Goal: Task Accomplishment & Management: Manage account settings

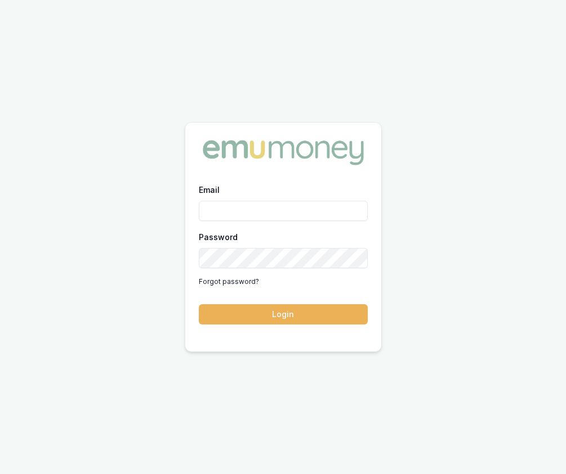
type input "[EMAIL_ADDRESS][DOMAIN_NAME]"
click at [275, 316] on button "Login" at bounding box center [283, 314] width 169 height 20
click at [275, 315] on form "Email Eujin.ooi@emumoney.com.au Password Forgot password? Login" at bounding box center [283, 254] width 169 height 142
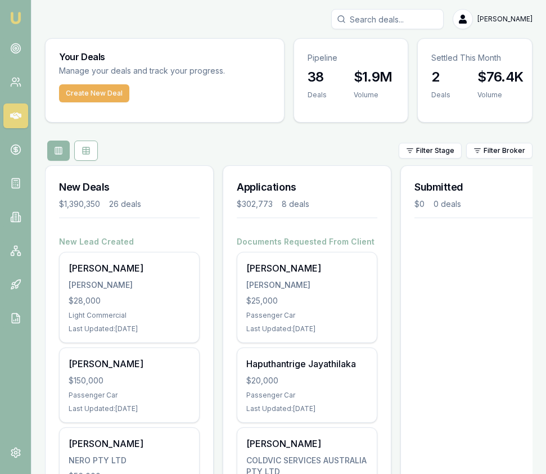
click at [403, 20] on input "Search deals" at bounding box center [387, 19] width 113 height 20
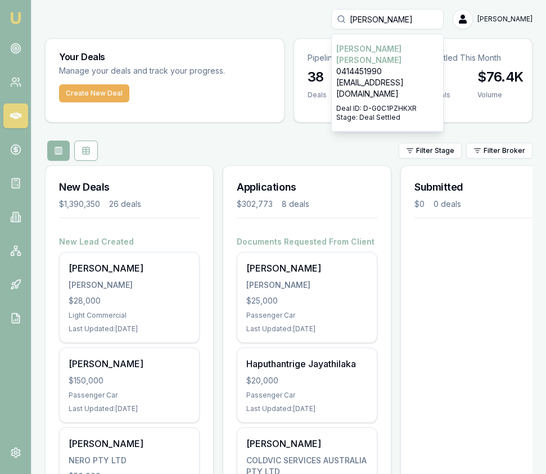
type input "dave"
click at [409, 66] on p "0414451990" at bounding box center [388, 71] width 102 height 11
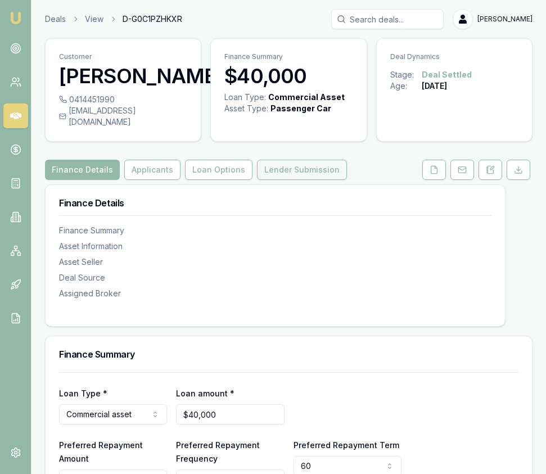
click at [319, 180] on button "Lender Submission" at bounding box center [302, 170] width 90 height 20
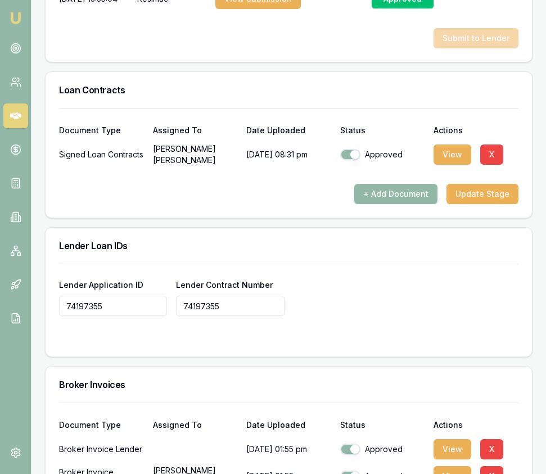
scroll to position [1160, 0]
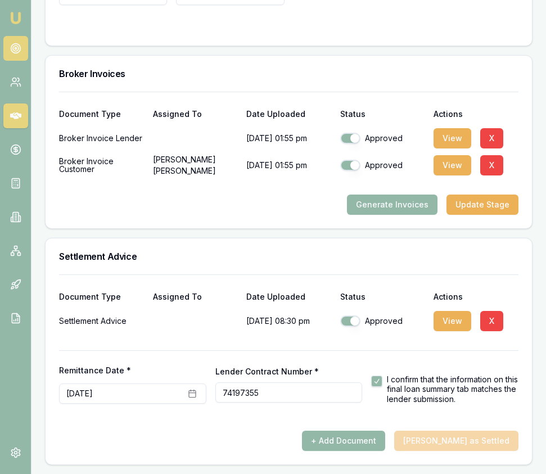
click at [13, 41] on link at bounding box center [15, 48] width 25 height 25
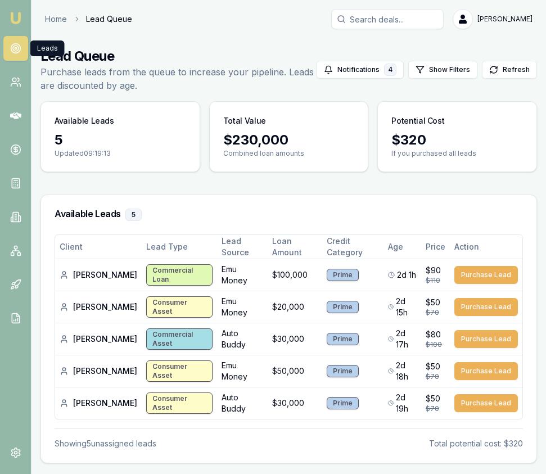
scroll to position [1, 0]
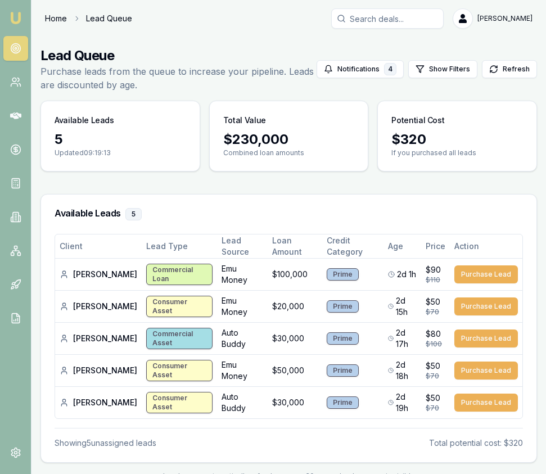
click at [57, 21] on link "Home" at bounding box center [56, 18] width 22 height 11
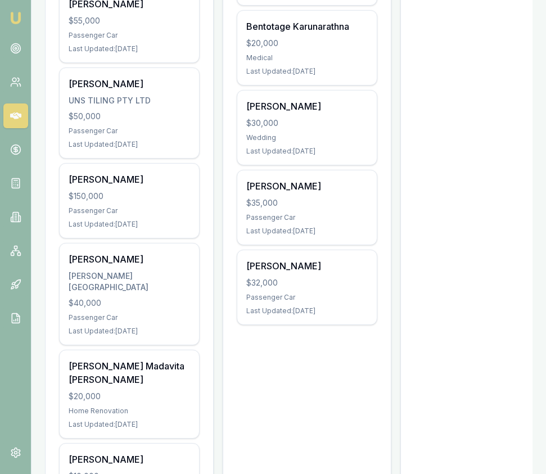
scroll to position [617, 0]
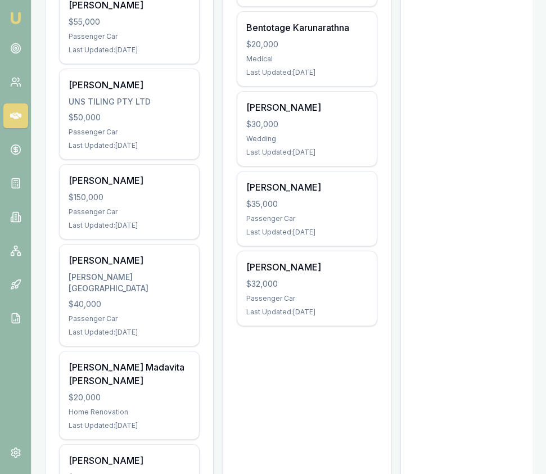
click at [123, 107] on div "Habibullah Shafahi UNS TILING PTY LTD $50,000 Passenger Car Last Updated: 6 day…" at bounding box center [130, 114] width 140 height 90
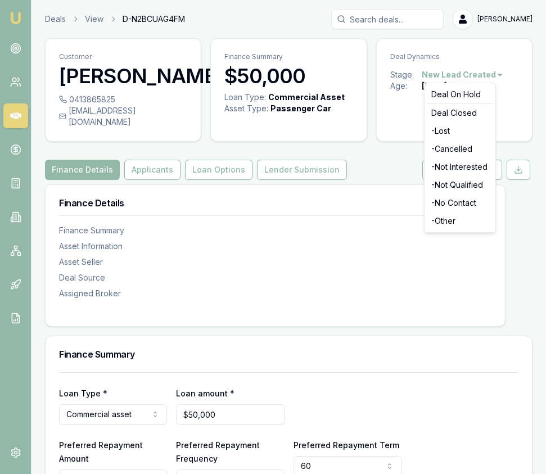
click at [464, 77] on html "Emu Broker Deals View D-N2BCUAG4FM Eujin Ooi Toggle Menu Customer Habibullah Sh…" at bounding box center [273, 237] width 546 height 474
click at [463, 183] on div "- Not Qualified" at bounding box center [460, 185] width 66 height 18
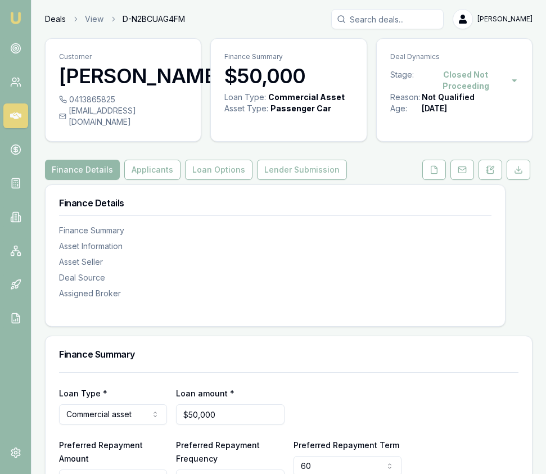
click at [62, 23] on link "Deals" at bounding box center [55, 19] width 21 height 11
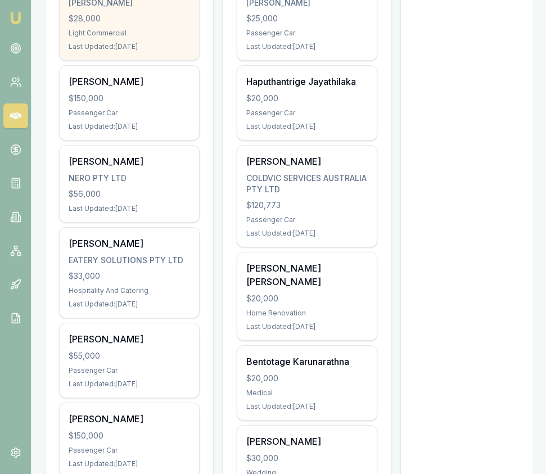
scroll to position [292, 0]
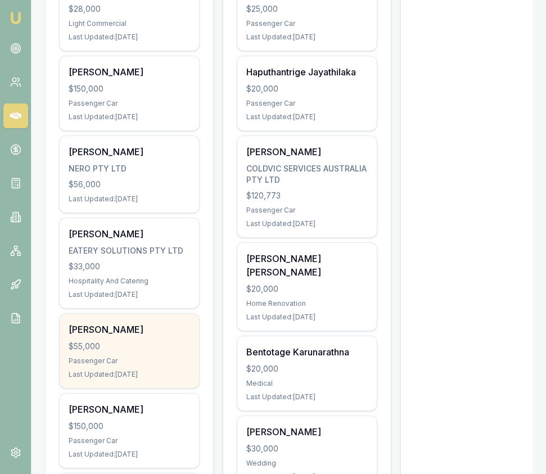
click at [144, 327] on div "Khairul Bashar" at bounding box center [130, 330] width 122 height 14
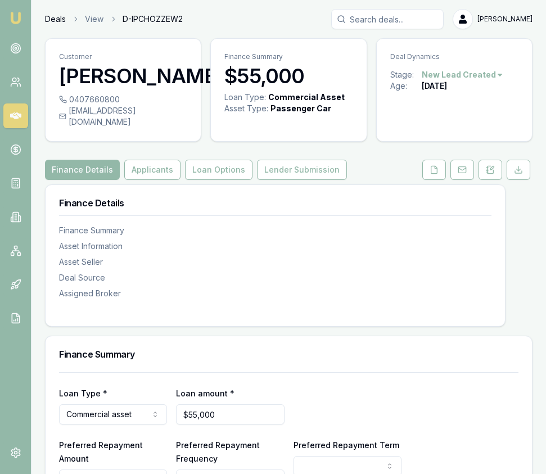
click at [57, 19] on link "Deals" at bounding box center [55, 19] width 21 height 11
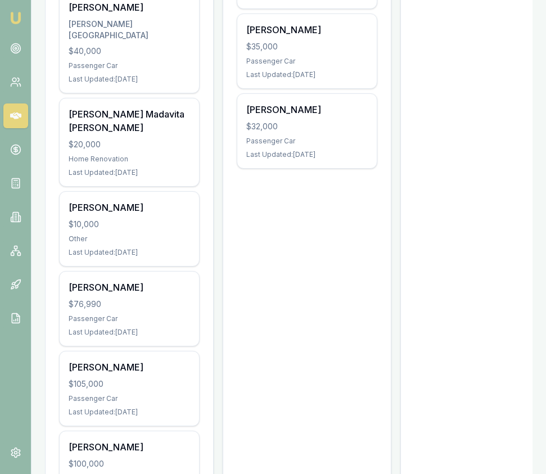
scroll to position [776, 0]
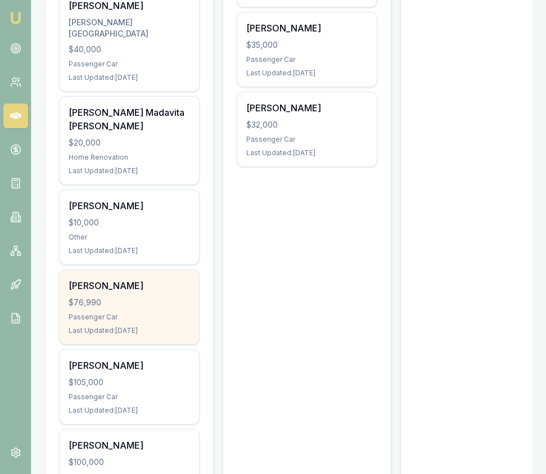
click at [109, 297] on div "$76,990" at bounding box center [130, 302] width 122 height 11
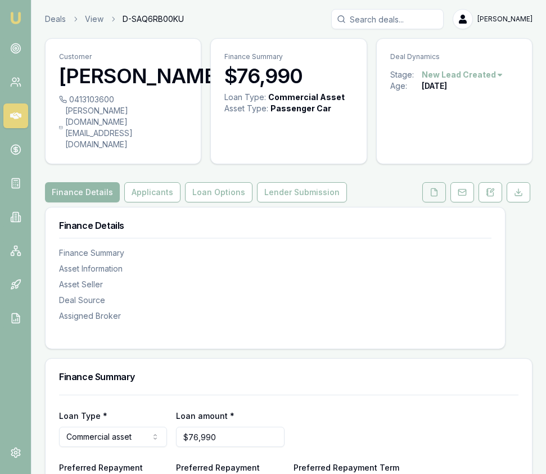
click at [432, 189] on icon at bounding box center [435, 192] width 6 height 7
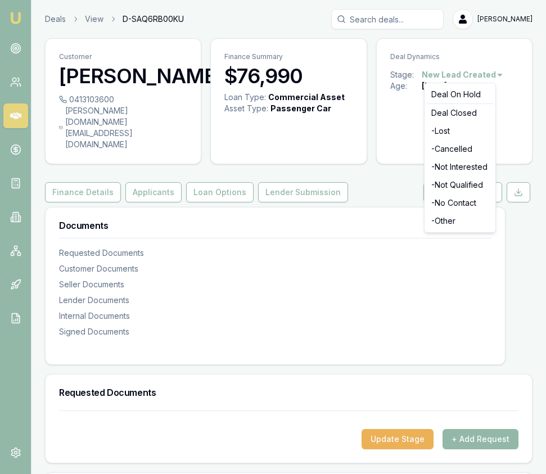
click at [476, 71] on html "Emu Broker Deals View D-SAQ6RB00KU Eujin Ooi Toggle Menu Customer Conner Mills …" at bounding box center [273, 237] width 546 height 474
click at [469, 134] on div "- Lost" at bounding box center [460, 131] width 66 height 18
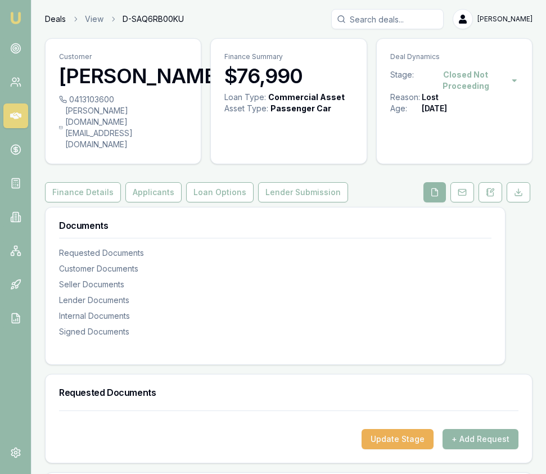
click at [61, 17] on link "Deals" at bounding box center [55, 19] width 21 height 11
